Goal: Task Accomplishment & Management: Manage account settings

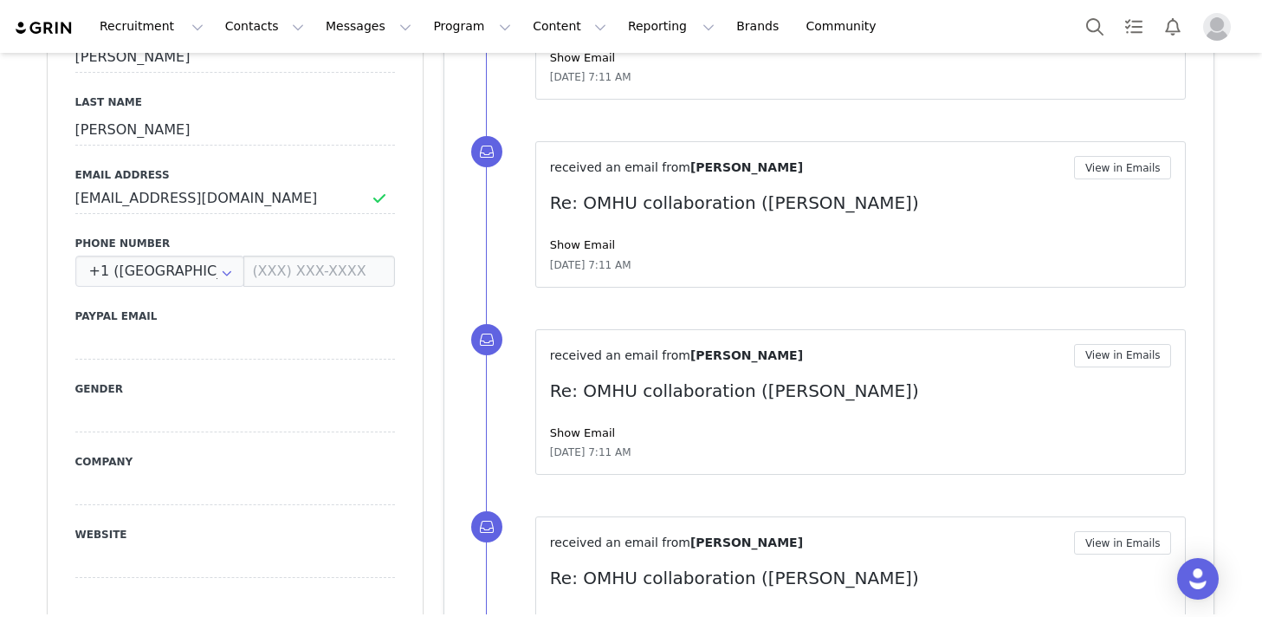
scroll to position [838, 0]
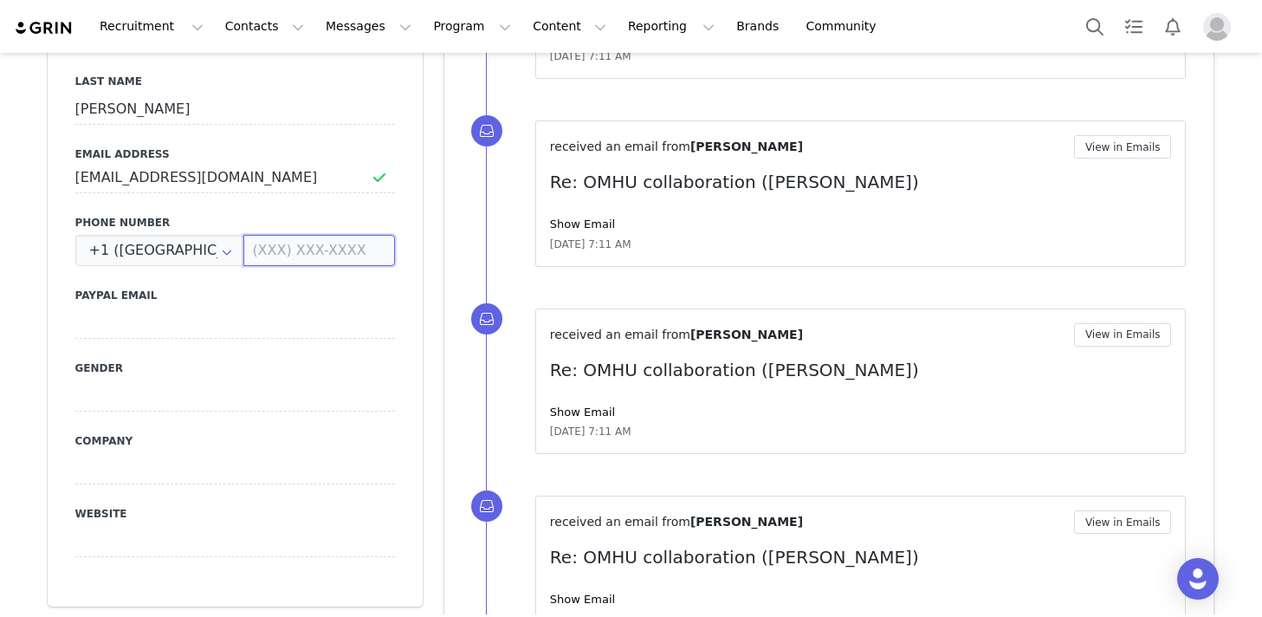
click at [344, 248] on input at bounding box center [318, 250] width 151 height 31
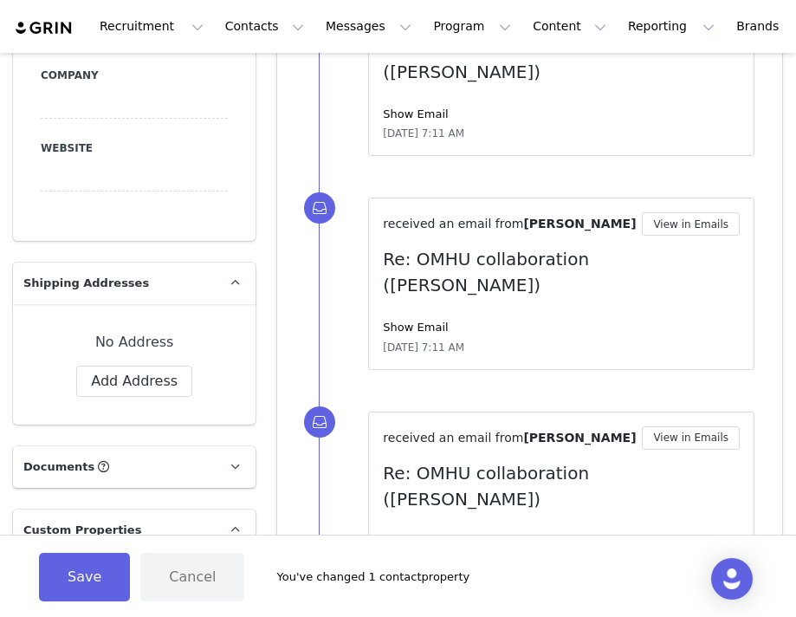
scroll to position [1242, 0]
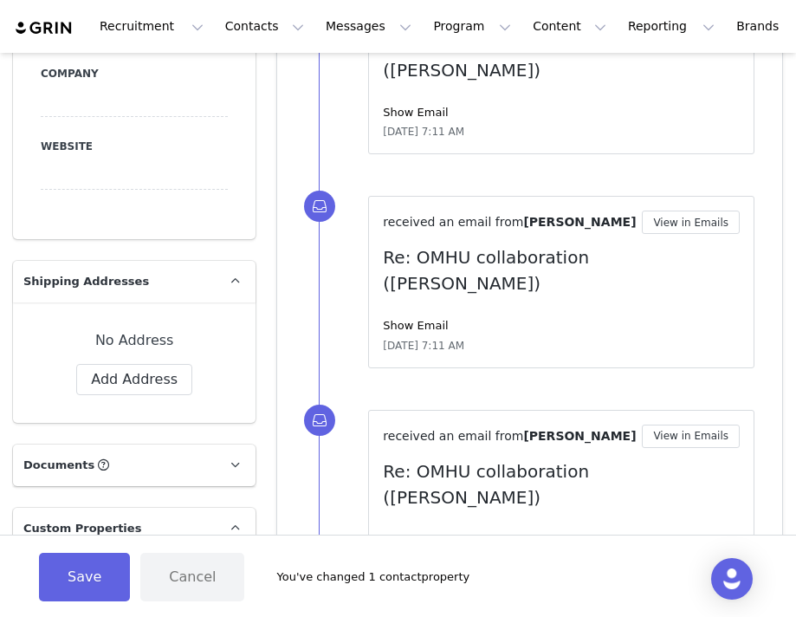
type input "[PHONE_NUMBER]"
click at [139, 364] on button "Add Address" at bounding box center [134, 379] width 116 height 31
select select
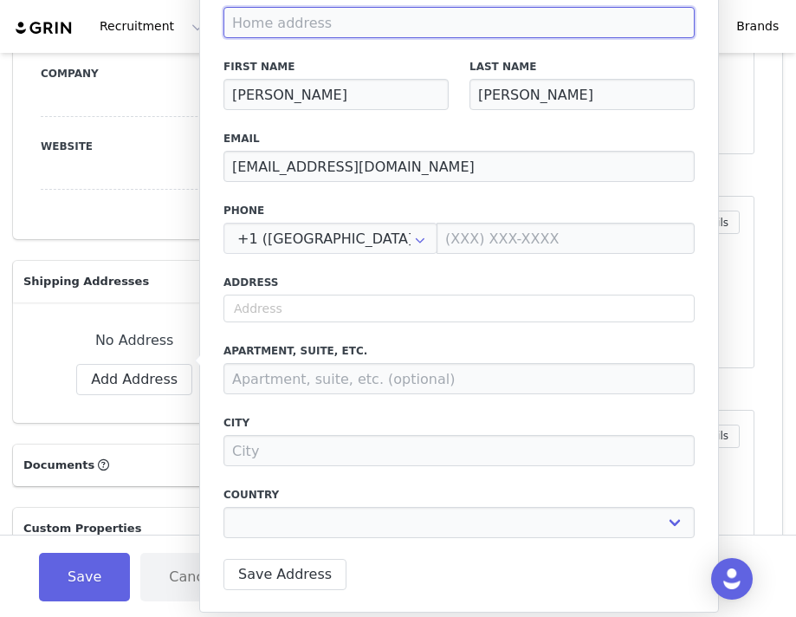
click at [378, 23] on input at bounding box center [458, 22] width 471 height 31
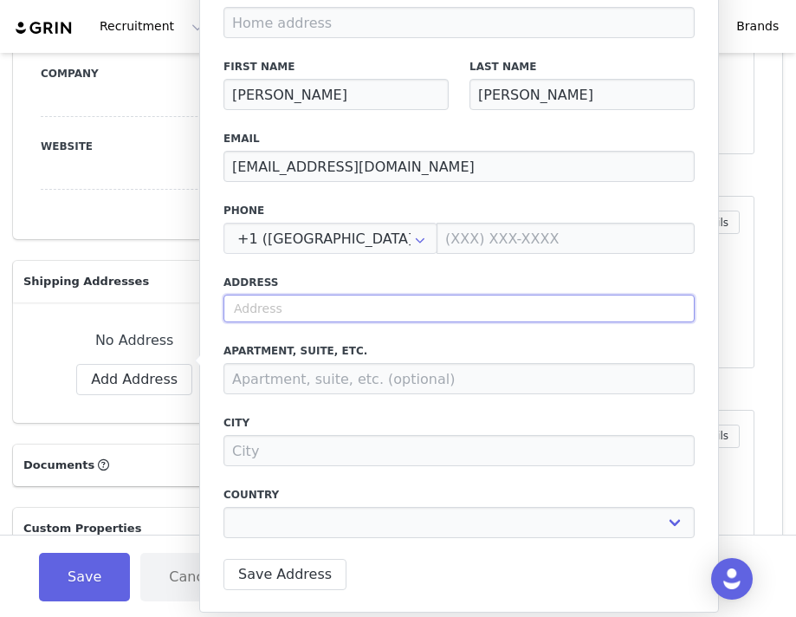
click at [301, 312] on input "text" at bounding box center [458, 308] width 471 height 28
type input "4"
select select
type input "44"
select select
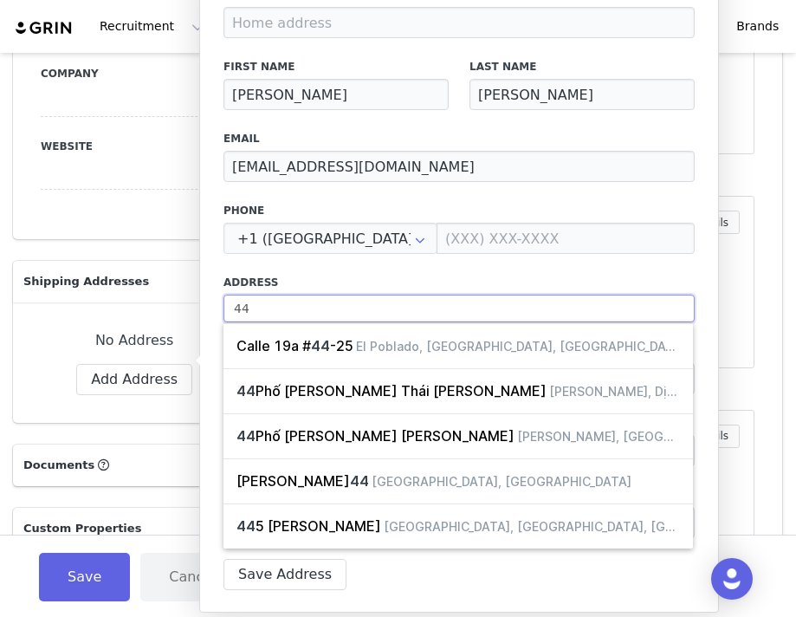
type input "447"
select select
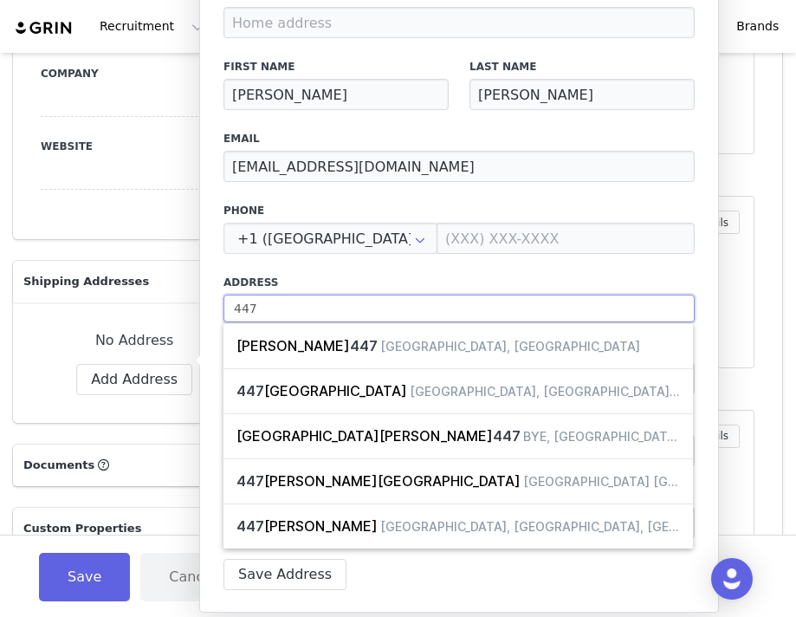
type input "447"
select select
type input "447 1"
select select
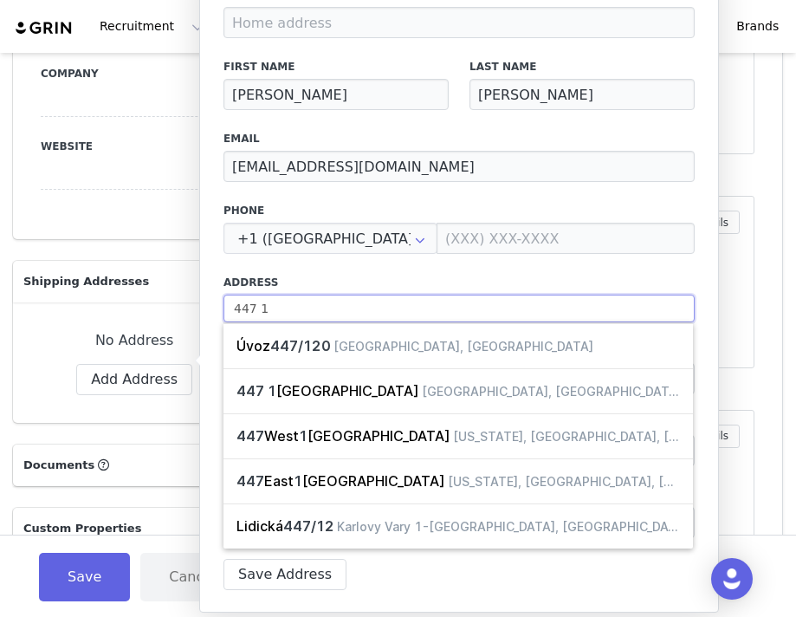
type input "447 1/"
select select
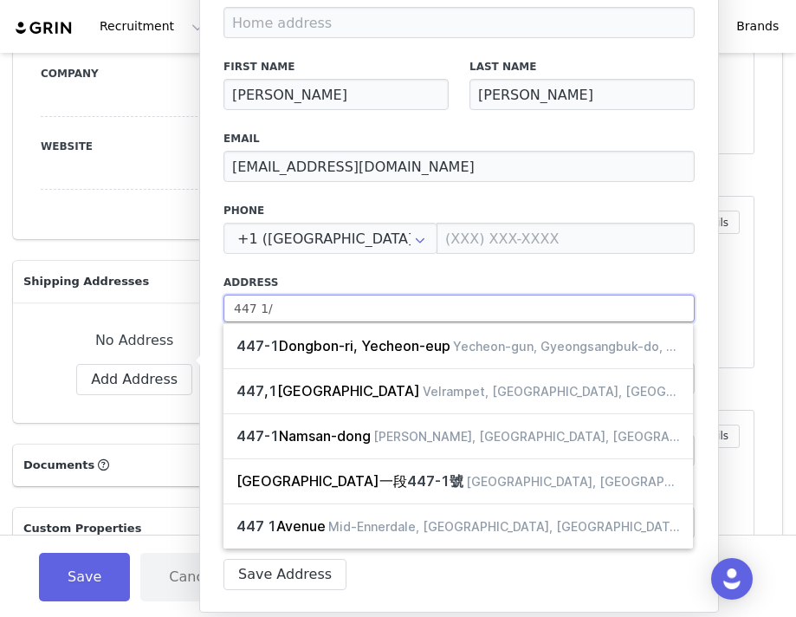
type input "447 1/2"
select select
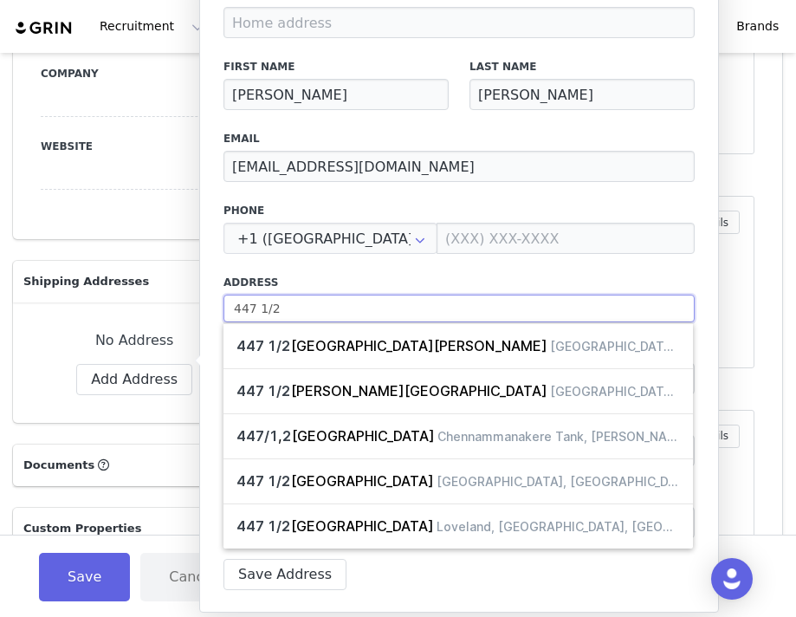
type input "447 1/2"
select select
type input "447 1/2 C"
select select
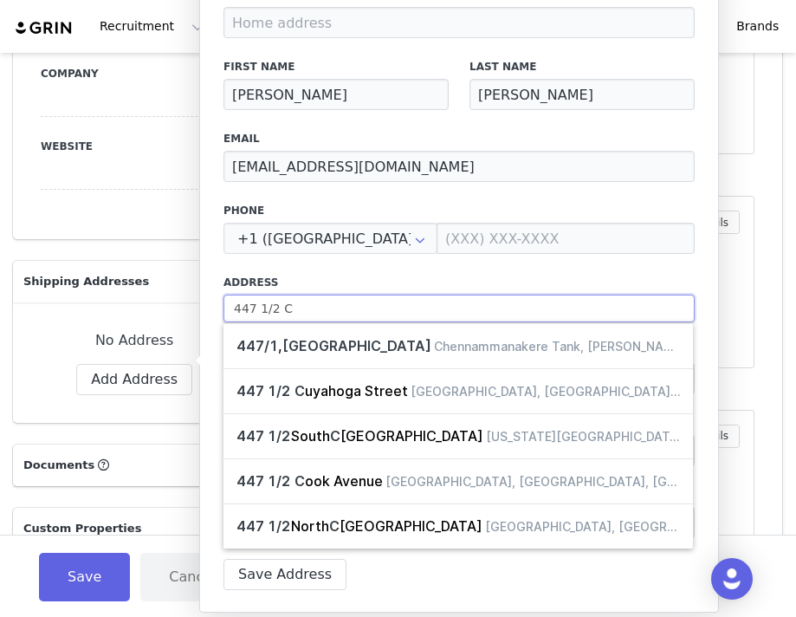
type input "447 1/2"
select select
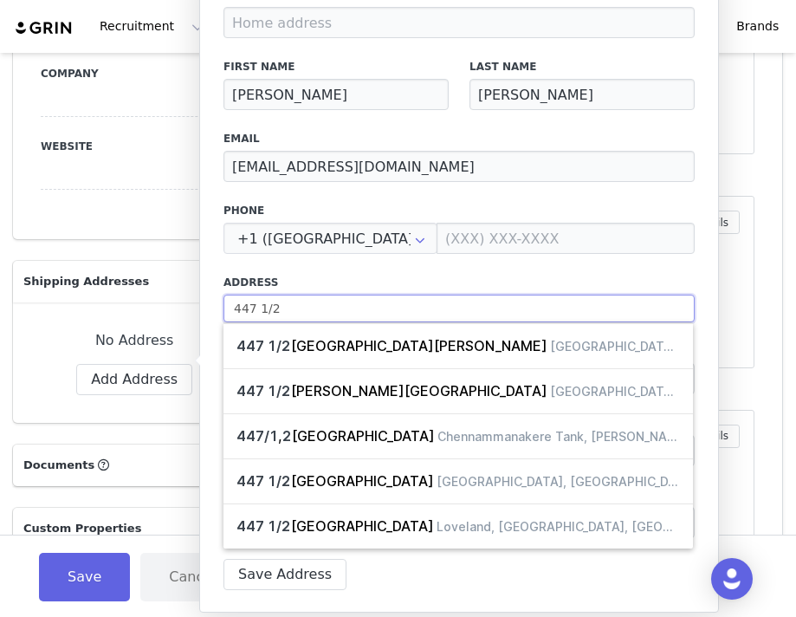
type input "447 1/2 N"
select select
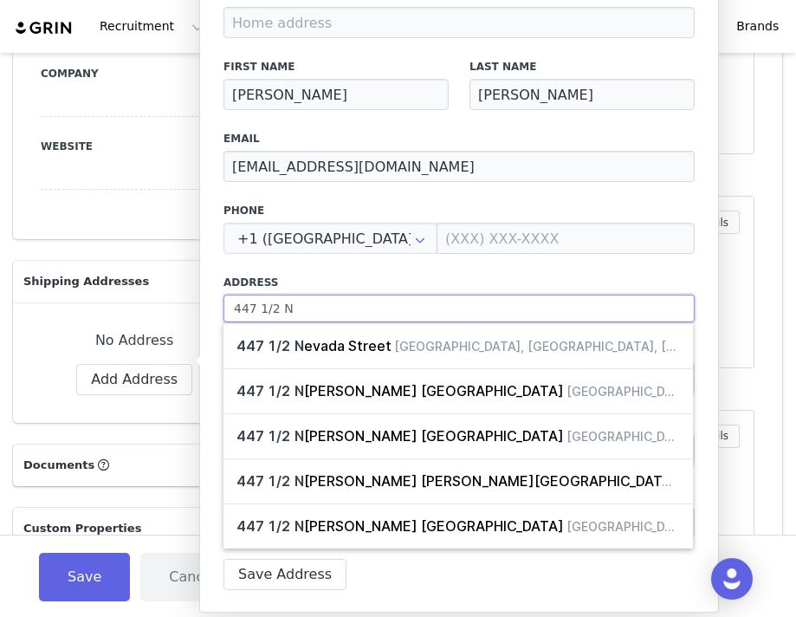
type input "447 1/2 N"
select select
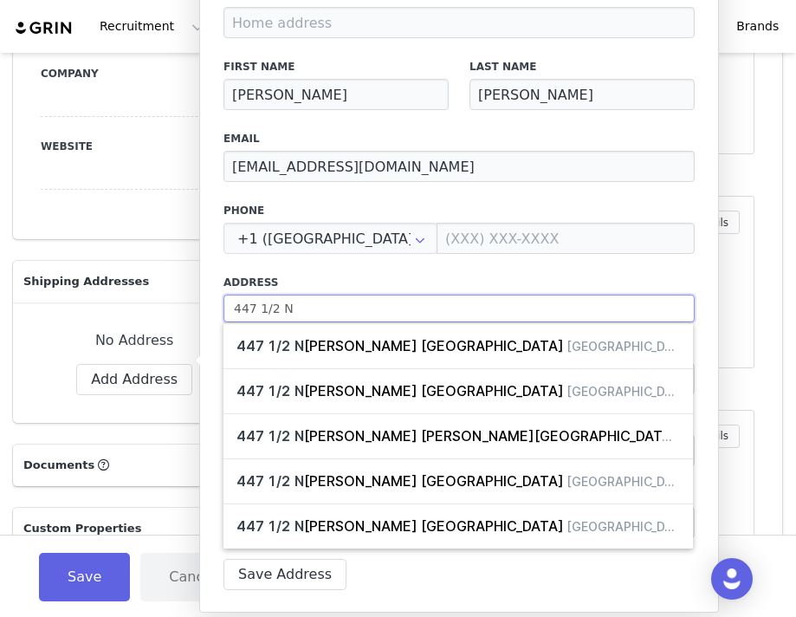
type input "447 1/2 N C"
select select
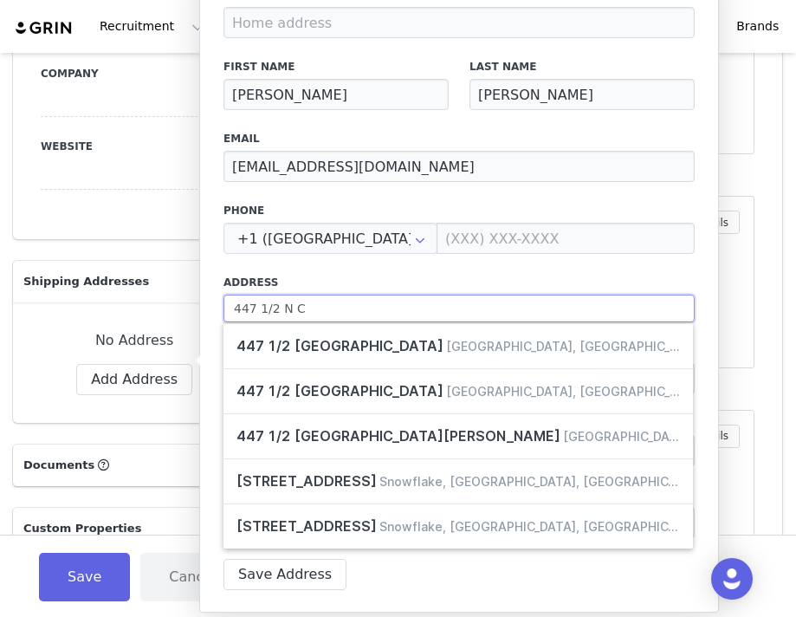
type input "447 1/2 N Cu"
select select
type input "447 1/2 N Cur"
select select
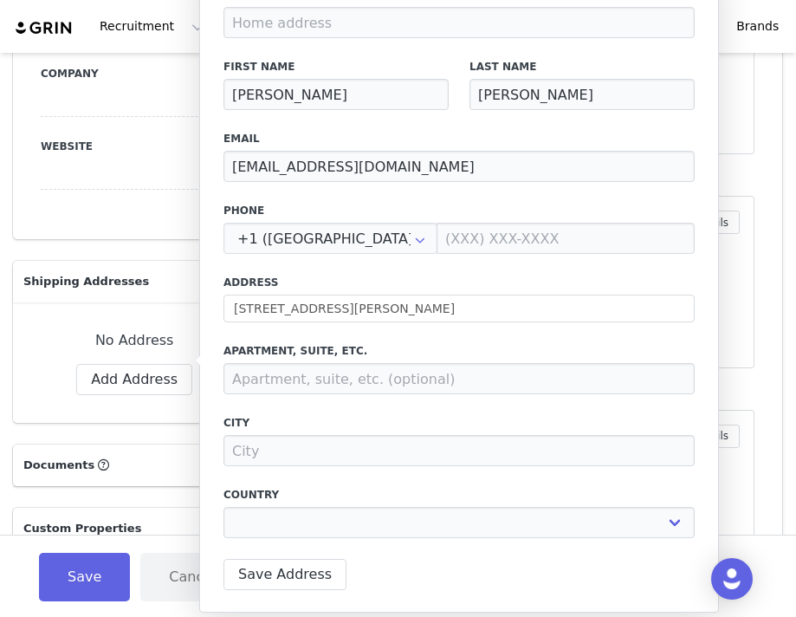
type input "[STREET_ADDRESS][PERSON_NAME]"
type input "[GEOGRAPHIC_DATA]"
select select "[object Object]"
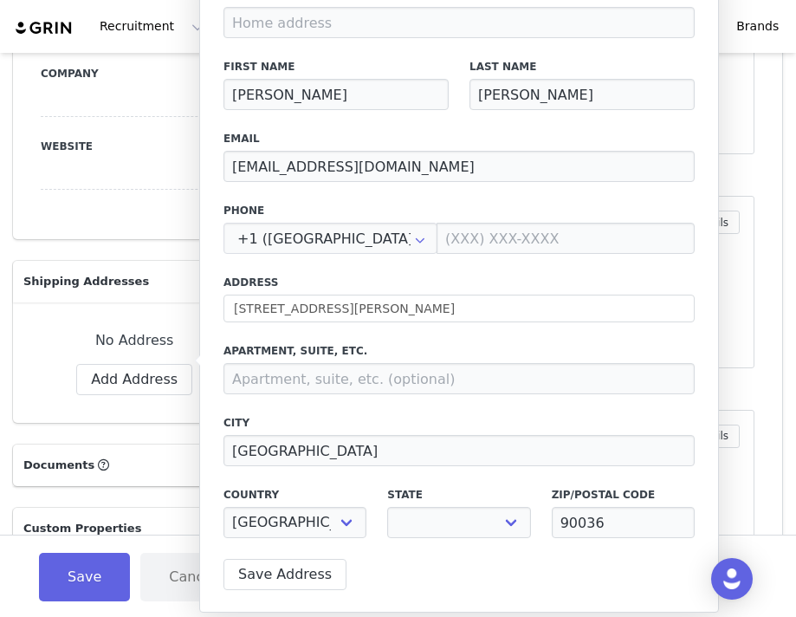
select select "[object Object]"
click at [580, 236] on input at bounding box center [565, 238] width 258 height 31
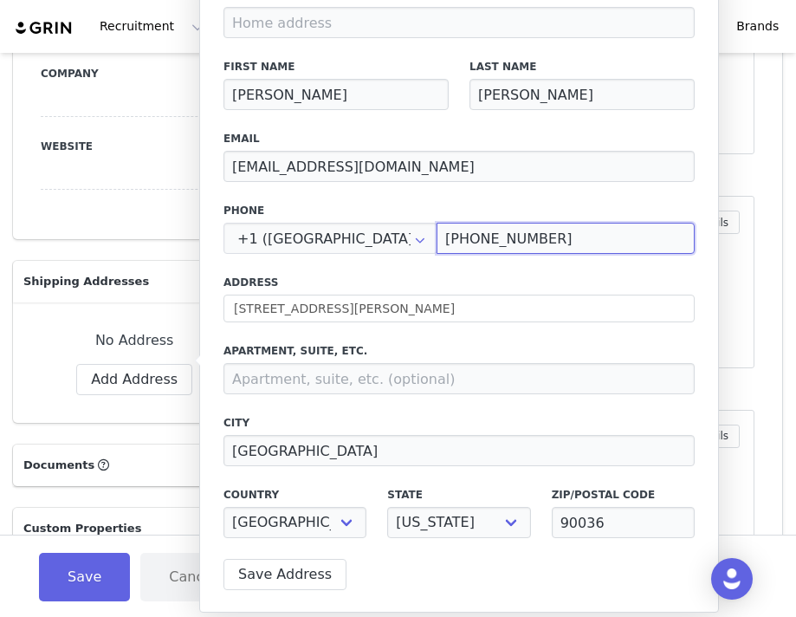
type input "[PHONE_NUMBER]"
click at [706, 266] on div "Label First Name [PERSON_NAME] Last Name [PERSON_NAME] Email [EMAIL_ADDRESS][DO…" at bounding box center [459, 288] width 520 height 648
click at [305, 576] on button "Save Address" at bounding box center [284, 574] width 123 height 31
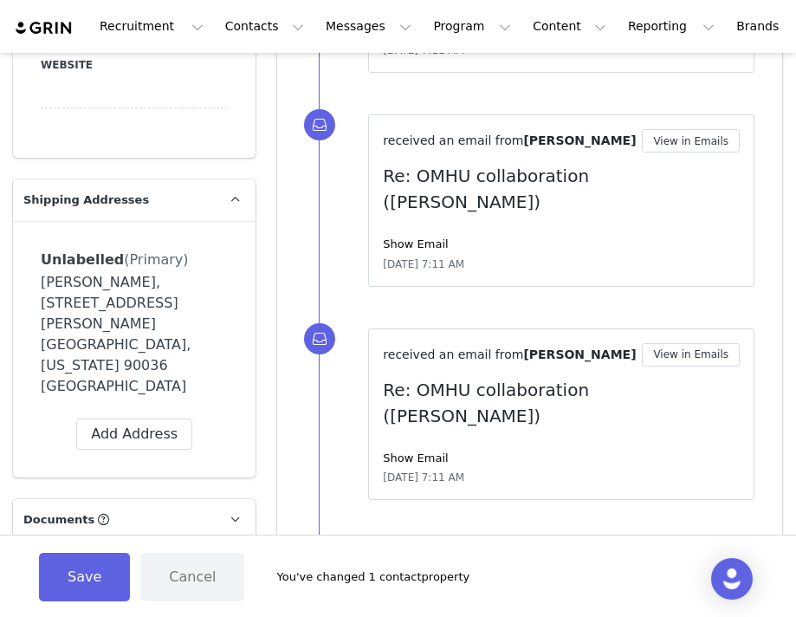
scroll to position [1344, 0]
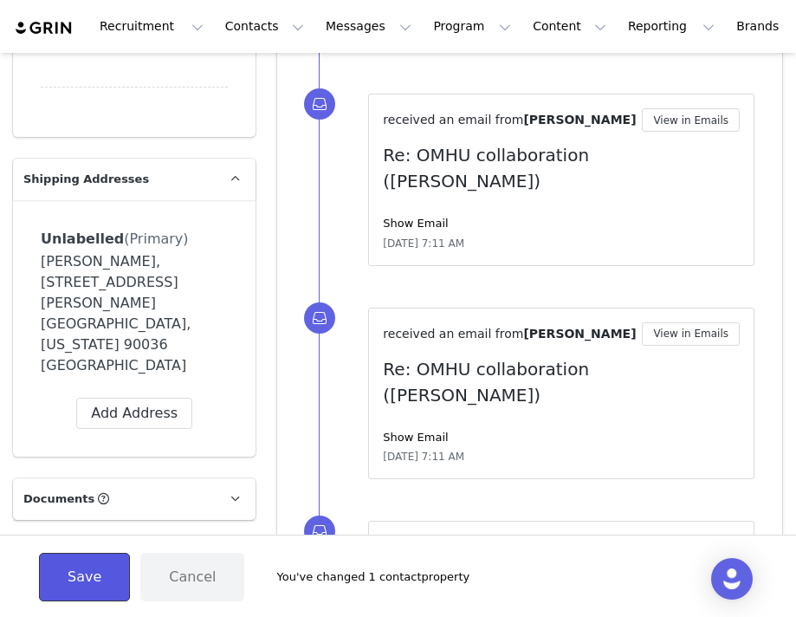
click at [86, 572] on button "Save" at bounding box center [84, 577] width 91 height 48
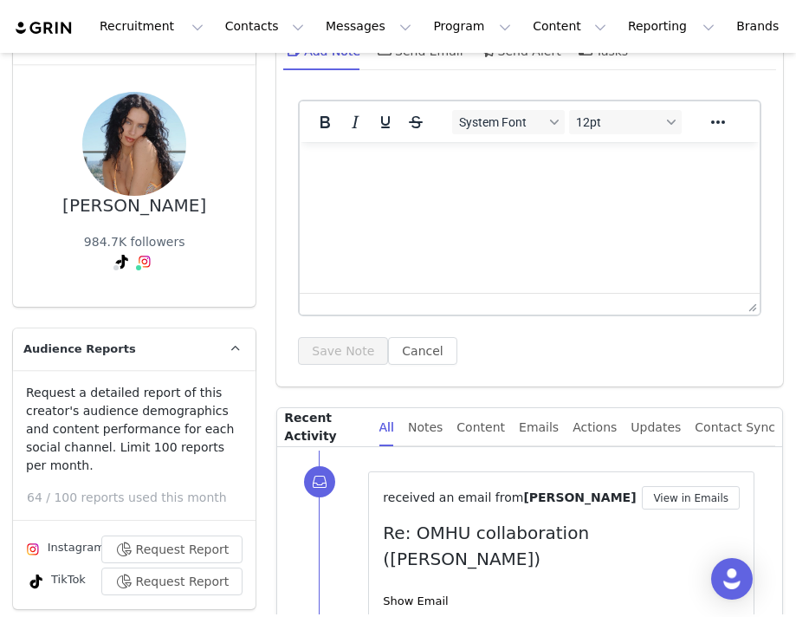
scroll to position [0, 0]
